Goal: Entertainment & Leisure: Consume media (video, audio)

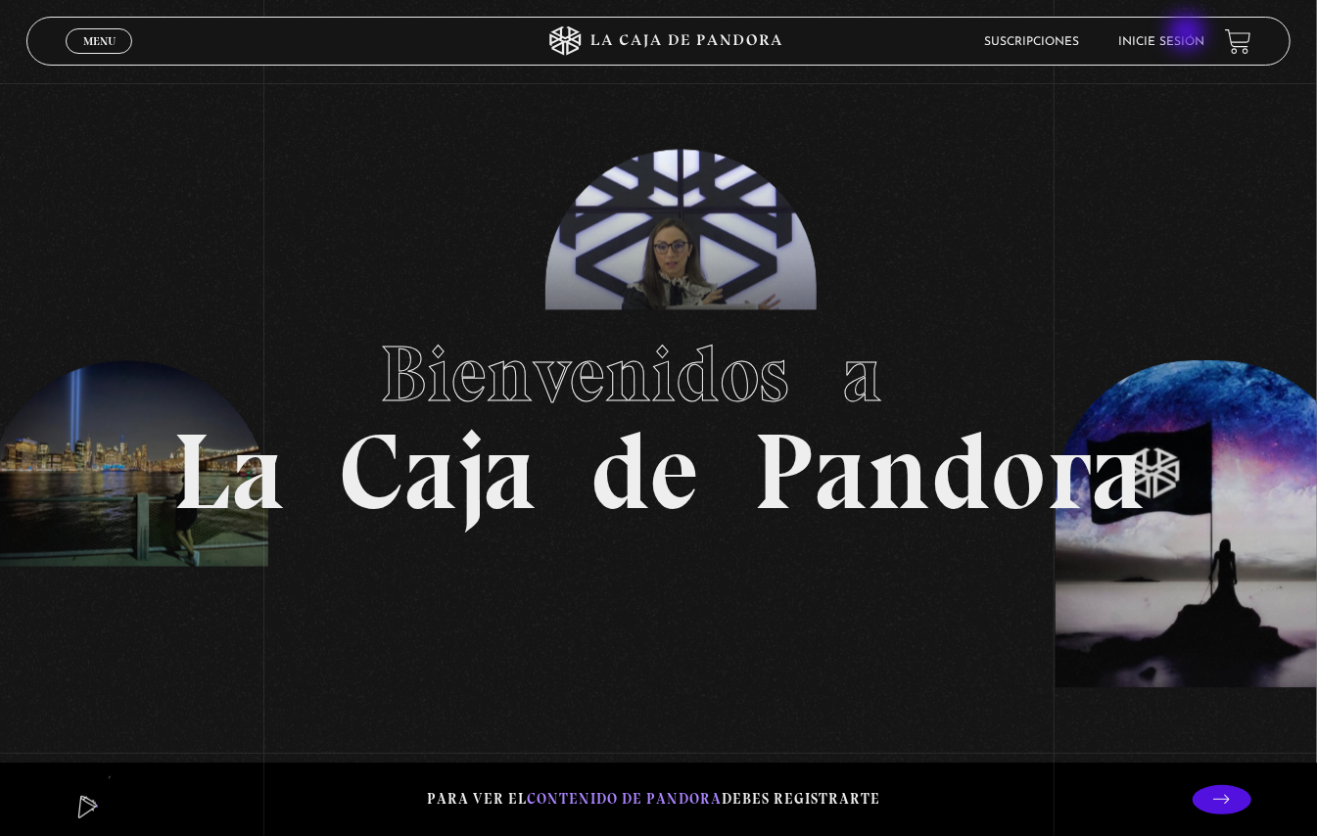
click at [1188, 29] on li "Inicie sesión" at bounding box center [1162, 41] width 86 height 30
click at [1199, 48] on li "Inicie sesión" at bounding box center [1162, 41] width 86 height 30
click at [1153, 39] on link "Inicie sesión" at bounding box center [1162, 42] width 86 height 12
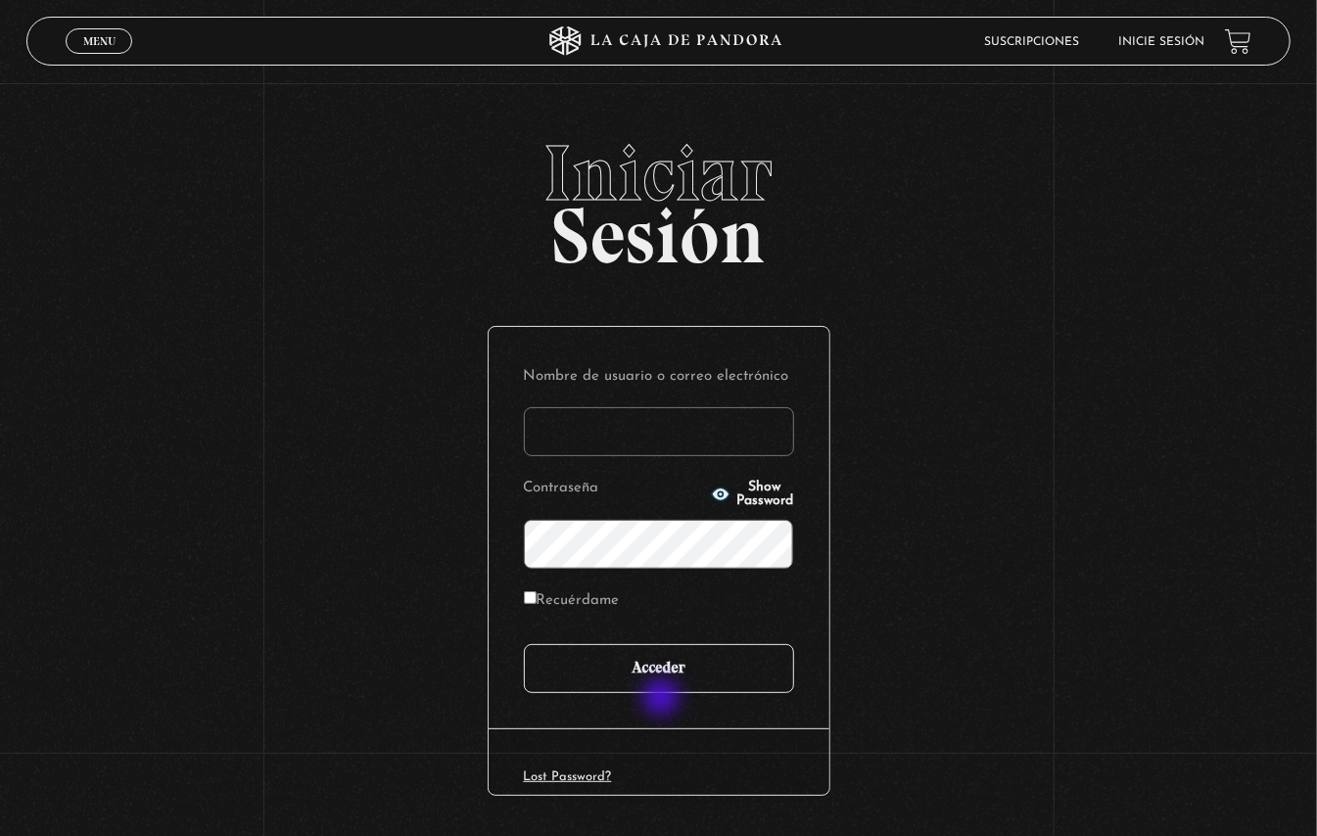
type input "tatiana9252@gmail.com"
click at [671, 673] on input "Acceder" at bounding box center [659, 668] width 270 height 49
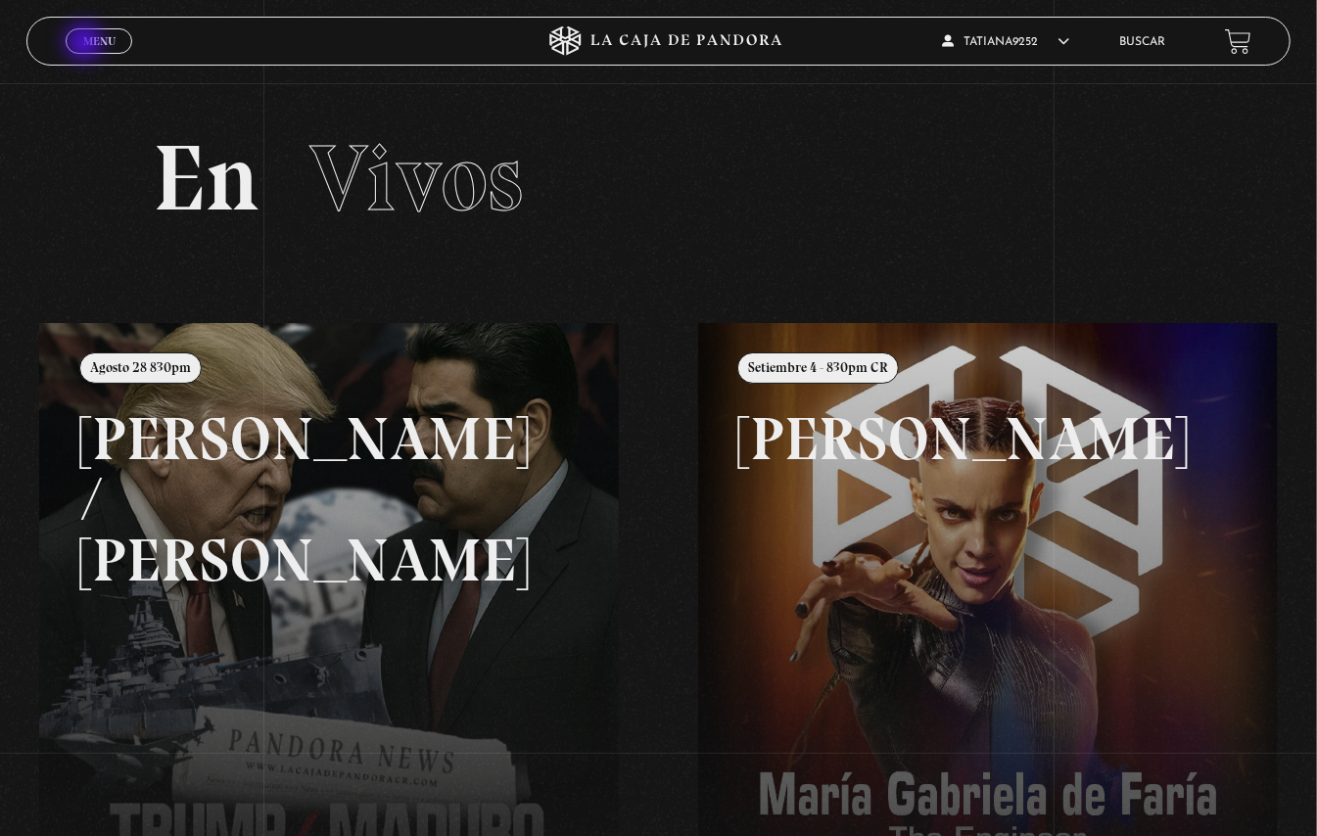
click at [86, 44] on span "Menu" at bounding box center [99, 41] width 32 height 12
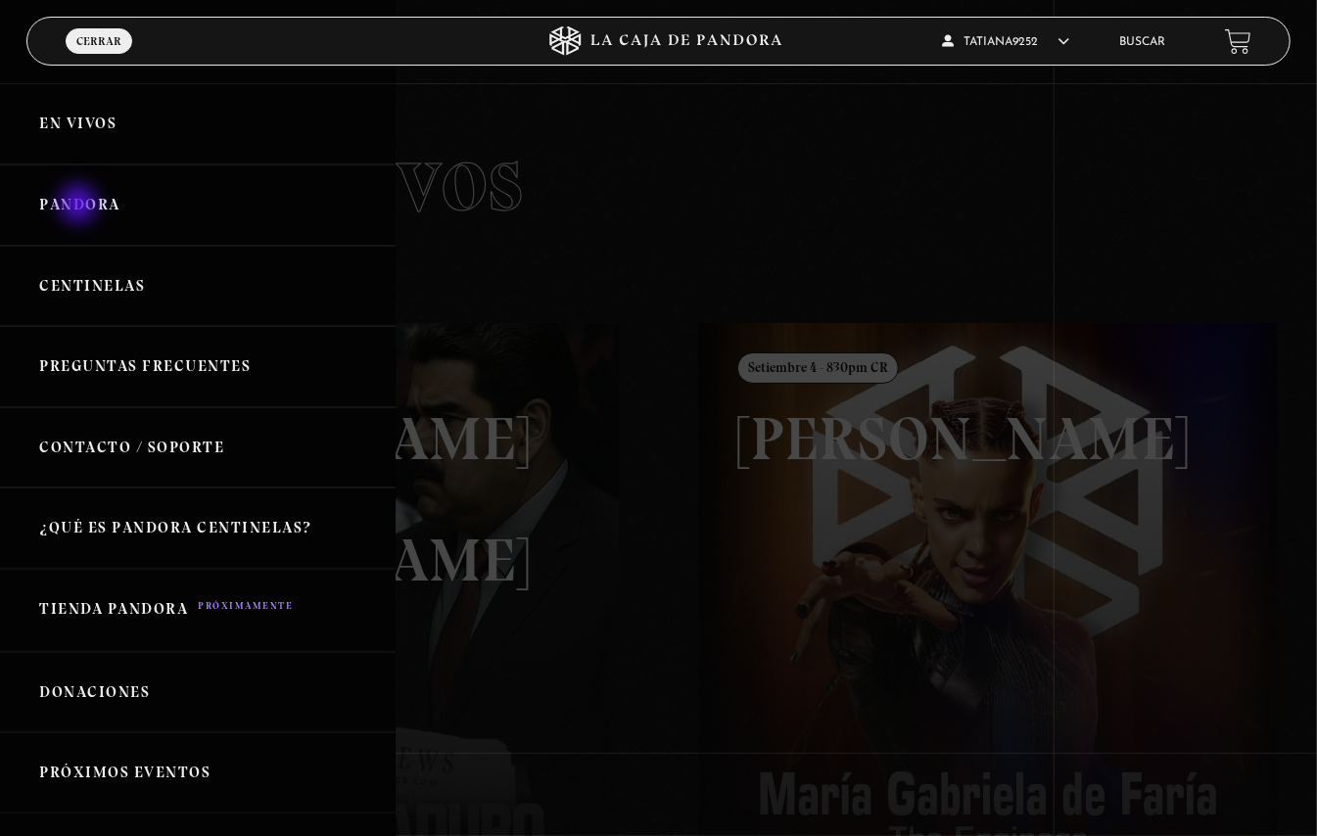
click at [80, 205] on link "Pandora" at bounding box center [197, 204] width 395 height 81
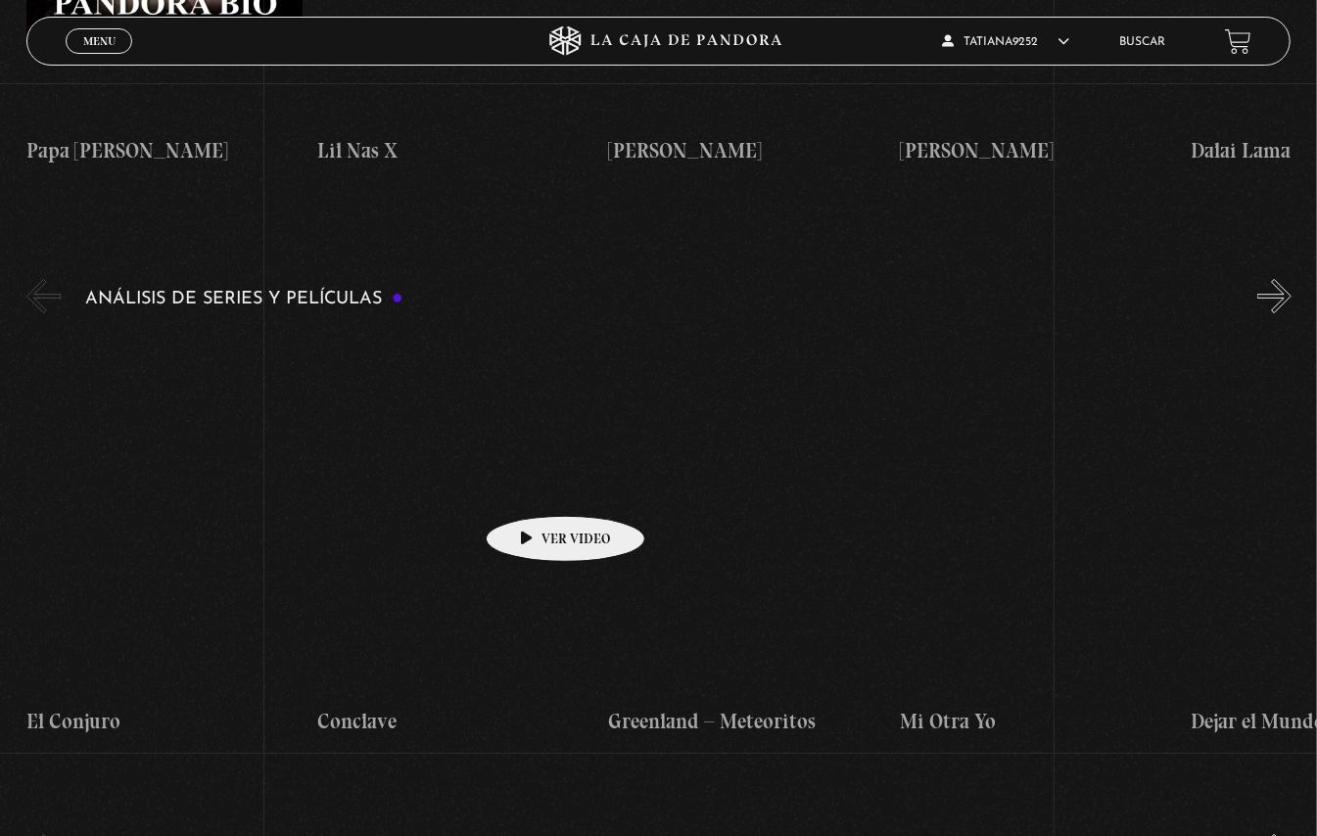
scroll to position [3524, 0]
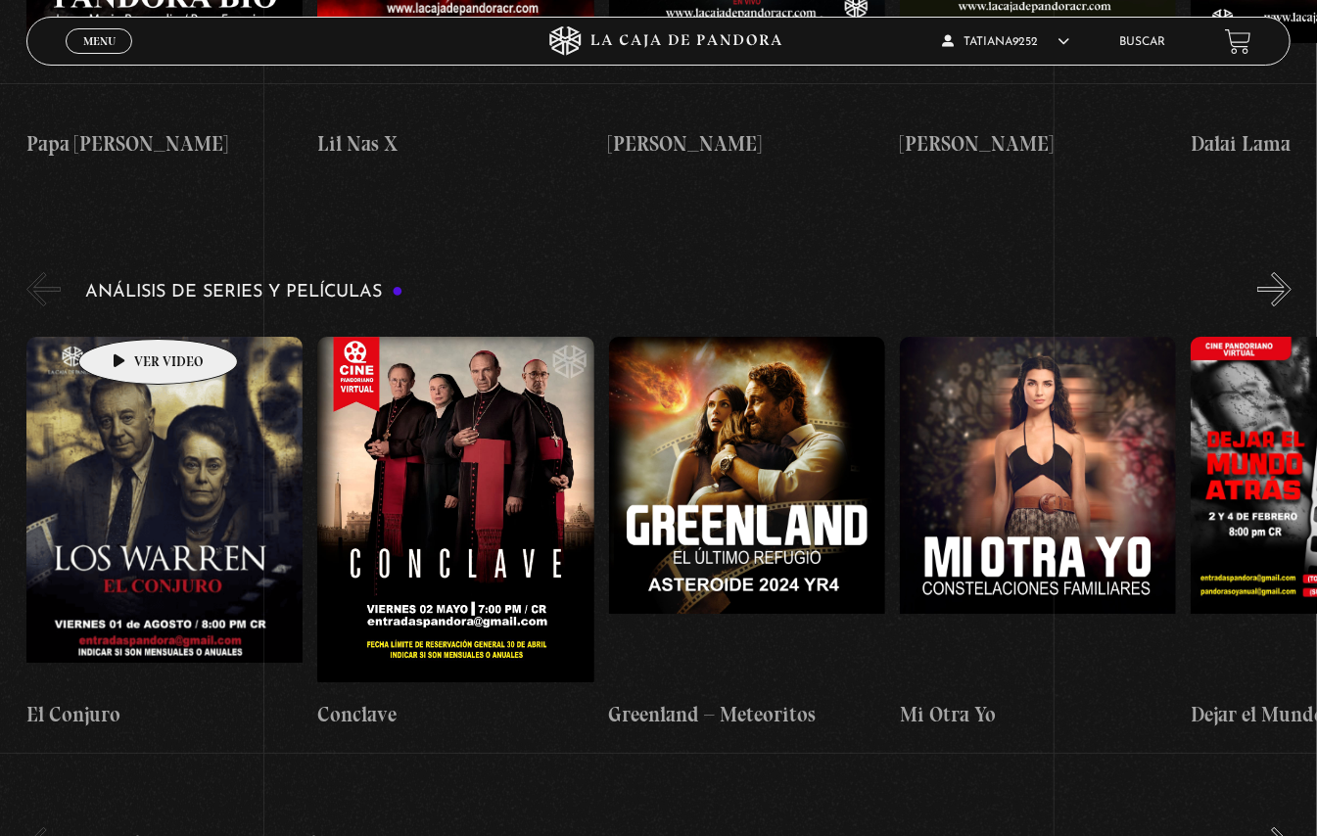
click at [127, 337] on figure at bounding box center [164, 513] width 276 height 352
